Goal: Information Seeking & Learning: Learn about a topic

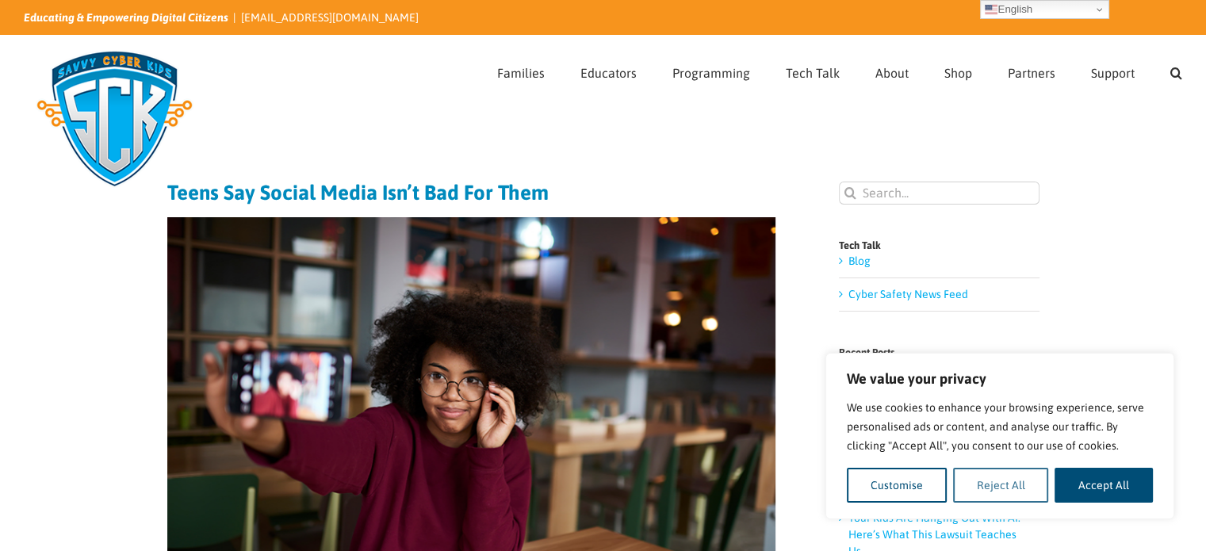
click at [1003, 485] on button "Reject All" at bounding box center [1001, 485] width 96 height 35
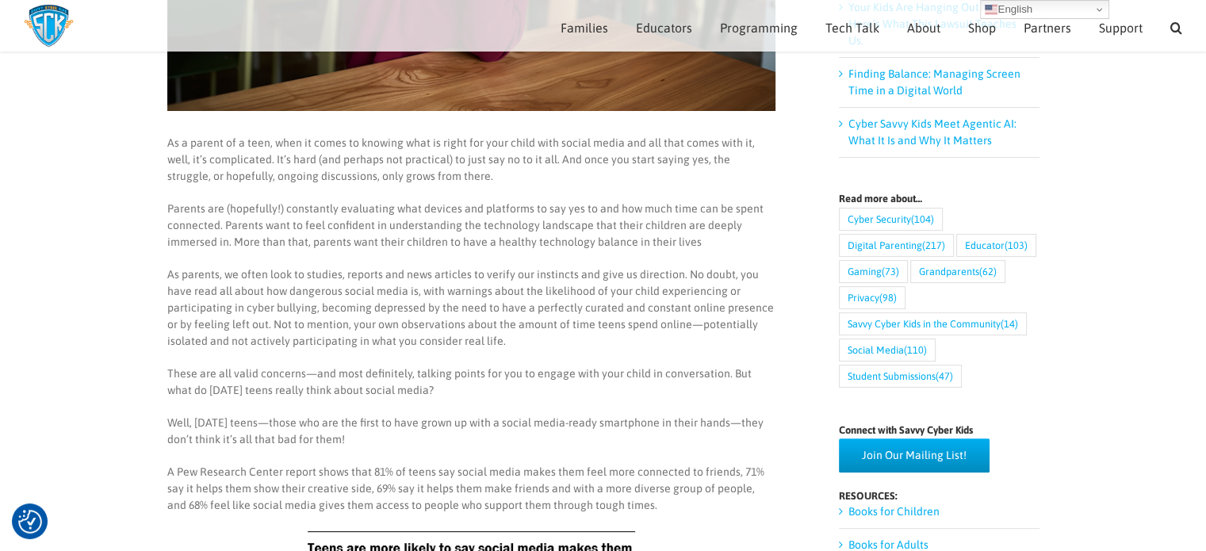
scroll to position [466, 0]
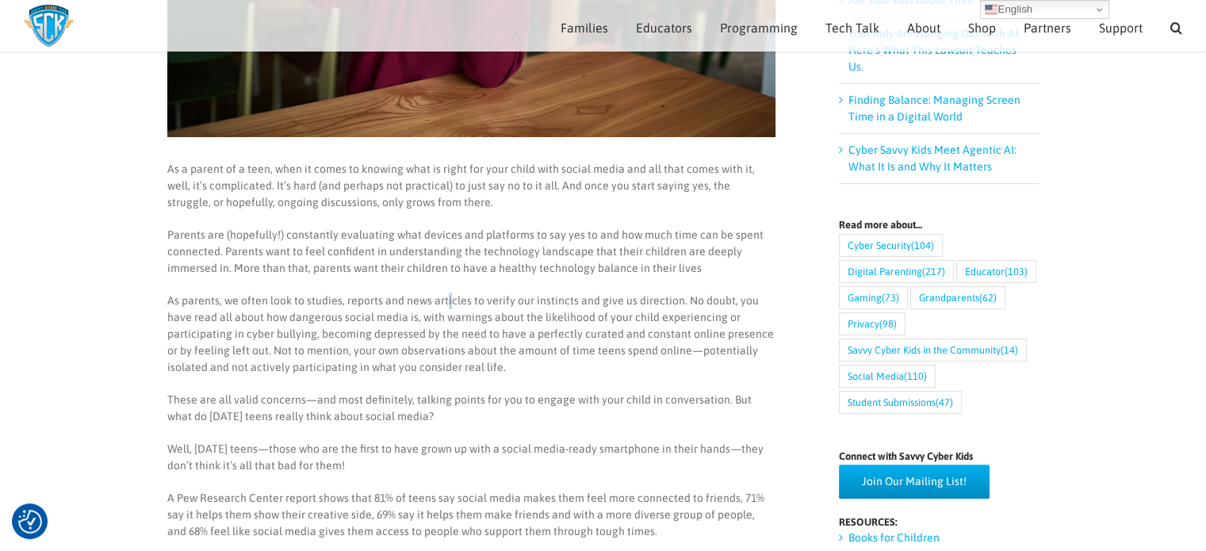
drag, startPoint x: 110, startPoint y: 347, endPoint x: 445, endPoint y: 301, distance: 337.6
click at [445, 301] on p "As parents, we often look to studies, reports and news articles to verify our i…" at bounding box center [471, 333] width 608 height 83
click at [543, 208] on p "As a parent of a teen, when it comes to knowing what is right for your child wi…" at bounding box center [471, 186] width 608 height 50
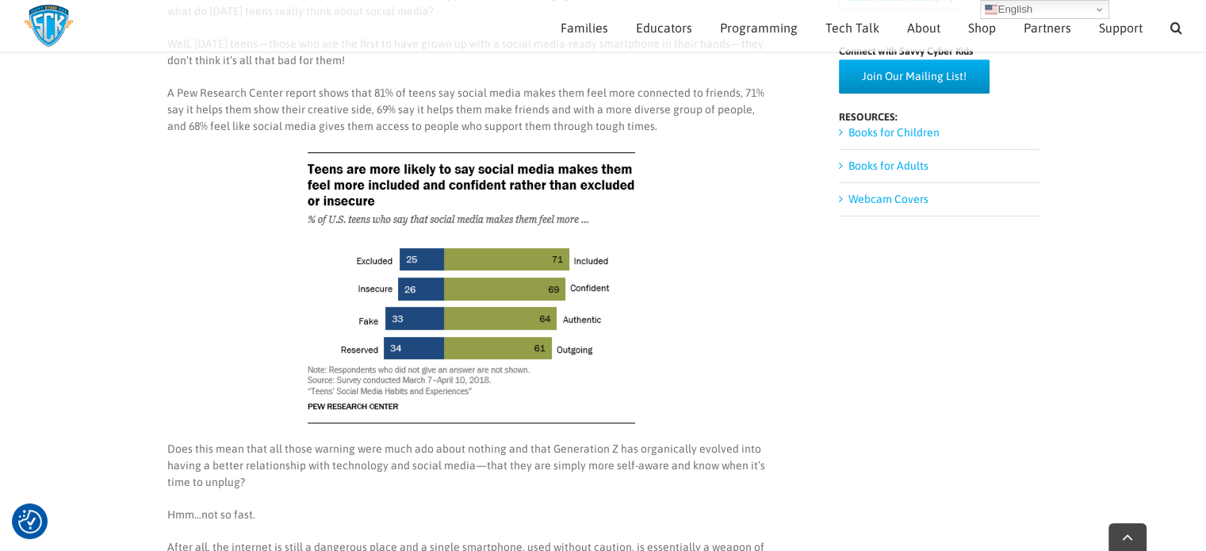
scroll to position [878, 0]
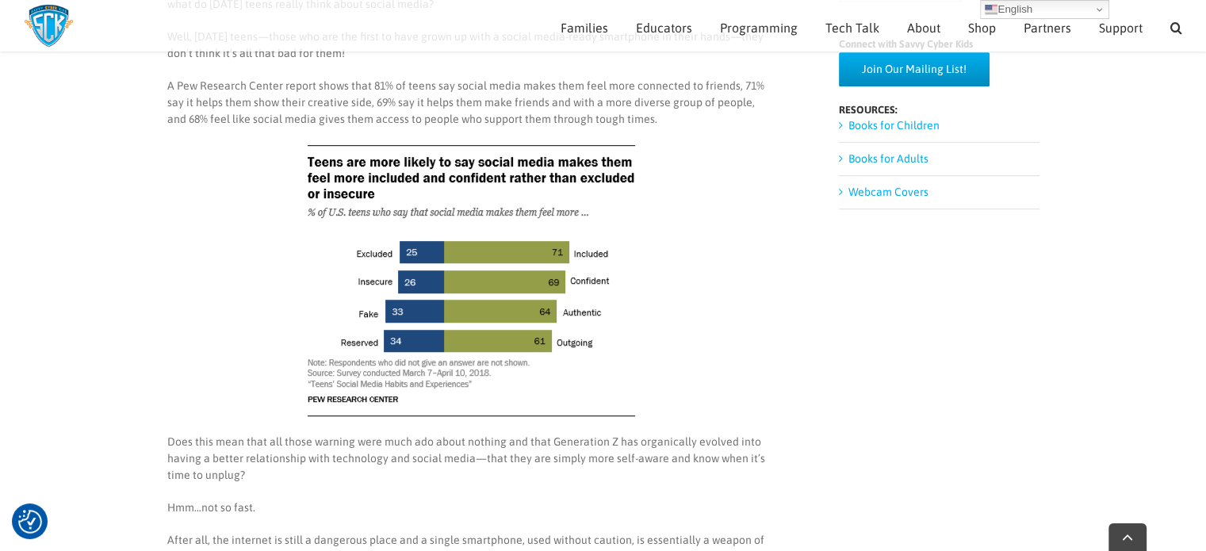
click at [165, 82] on main "Teens Say Social Media Isn’t Bad For Them As a parent of a teen, when it comes …" at bounding box center [603, 433] width 1206 height 2385
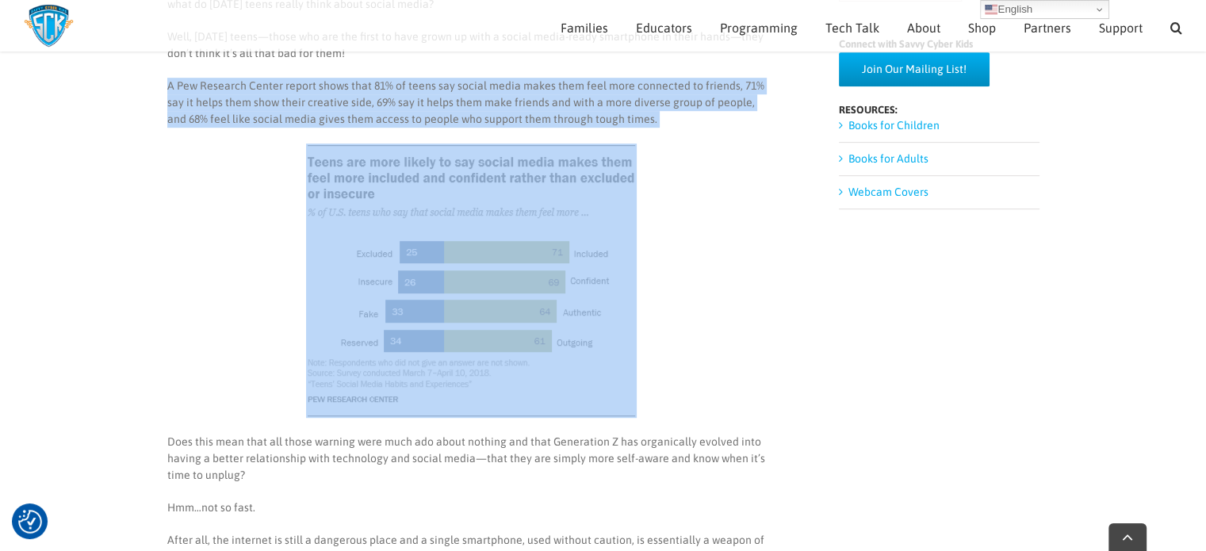
drag, startPoint x: 168, startPoint y: 83, endPoint x: 645, endPoint y: 136, distance: 480.0
copy p "A Pew Research Center report shows that 81% of teens say social media makes the…"
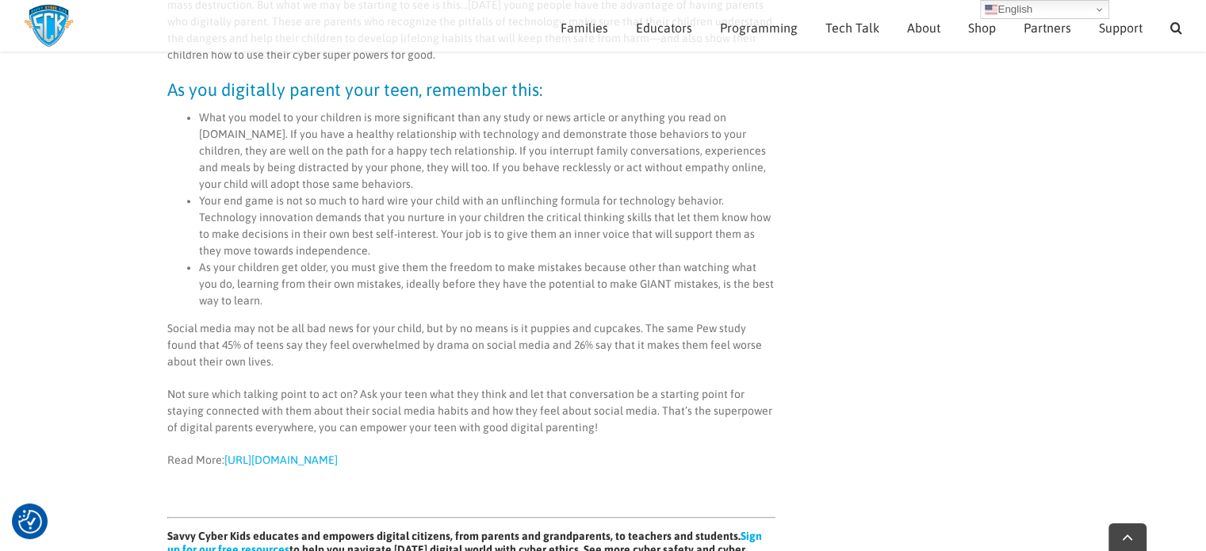
scroll to position [1433, 0]
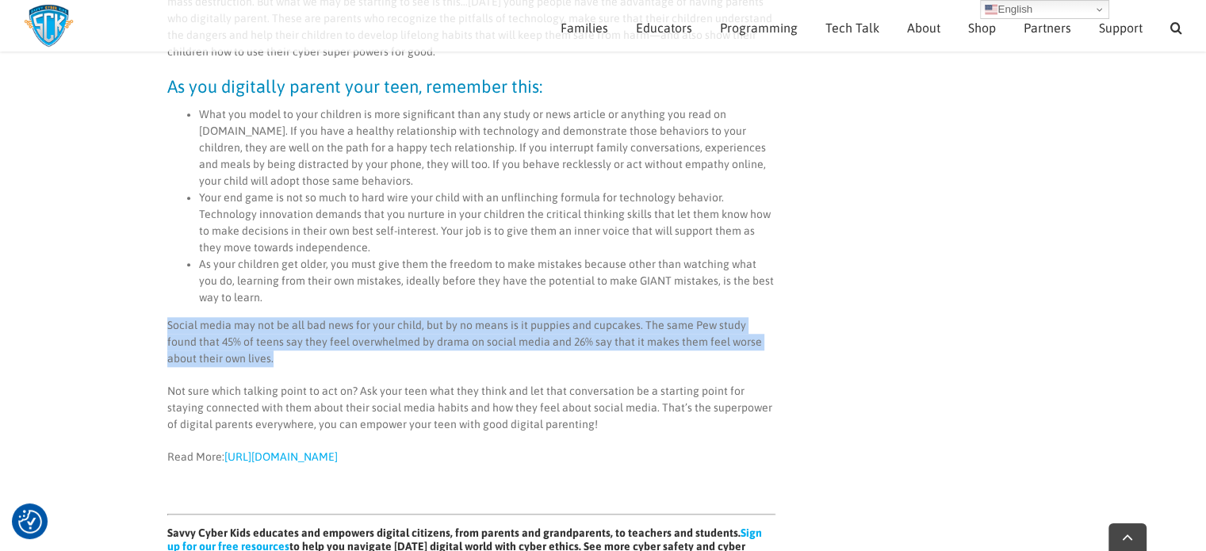
drag, startPoint x: 244, startPoint y: 357, endPoint x: 161, endPoint y: 329, distance: 88.0
copy p "Social media may not be all bad news for your child, but by no means is it pupp…"
